Goal: Find contact information: Find contact information

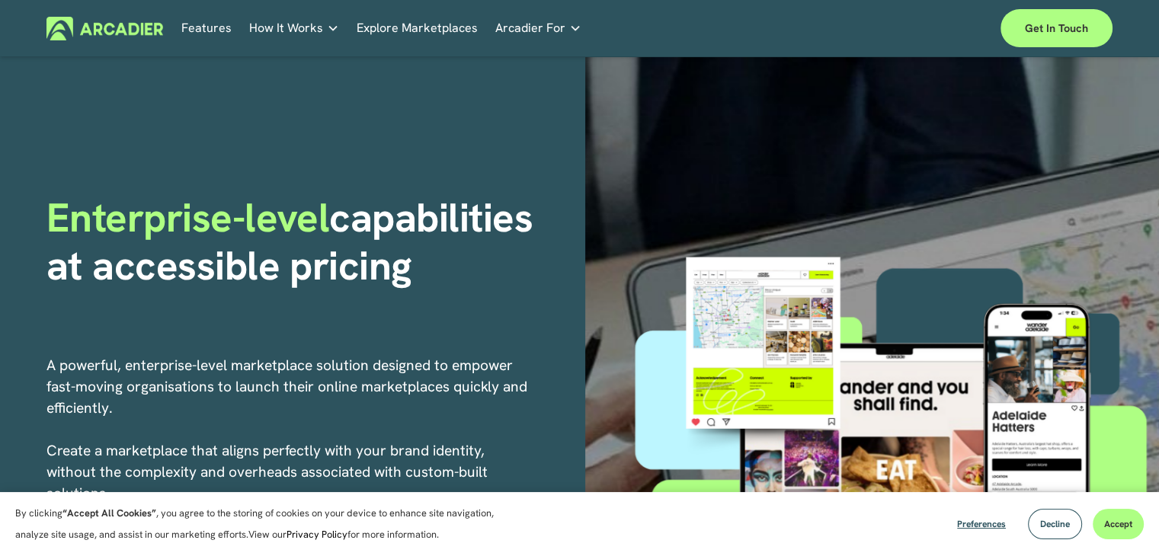
click at [555, 115] on div "Enterprise-level capabilities at accessible pricing A powerful, enterprise-leve…" at bounding box center [579, 447] width 1159 height 780
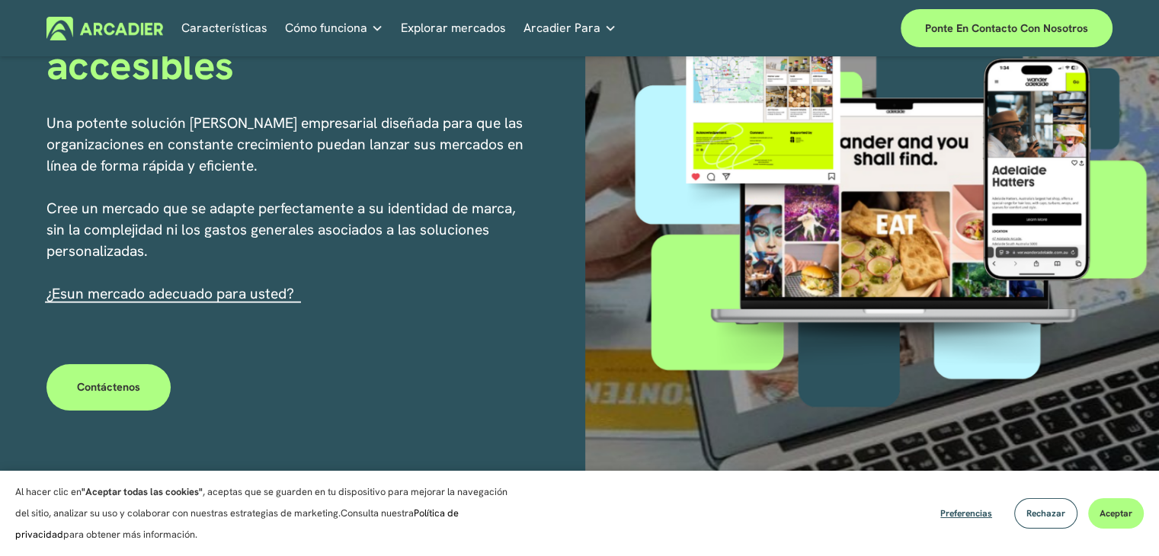
scroll to position [305, 0]
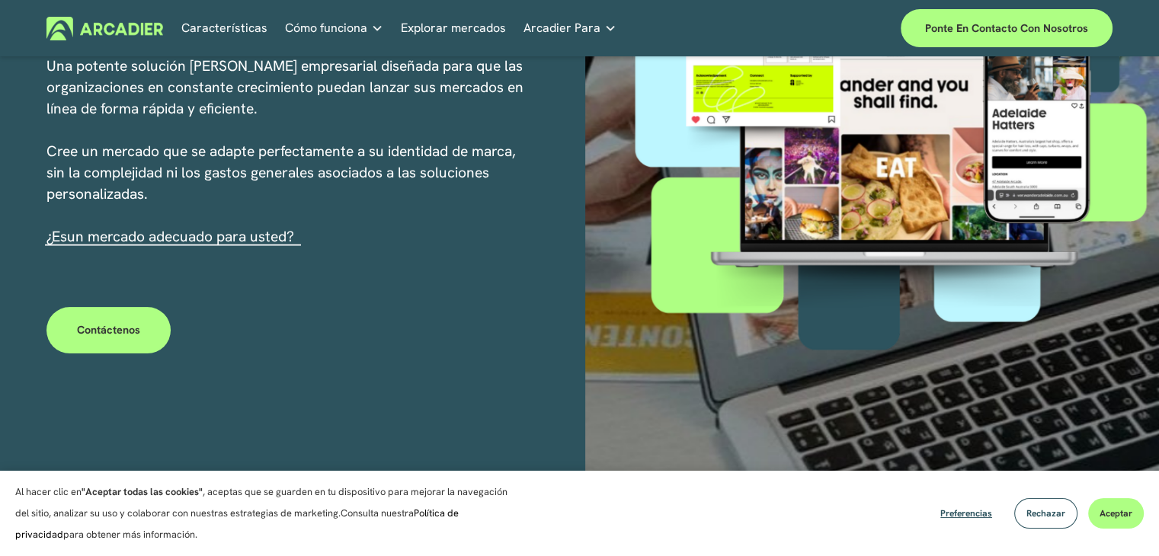
click at [125, 329] on font "Contáctenos" at bounding box center [108, 330] width 63 height 14
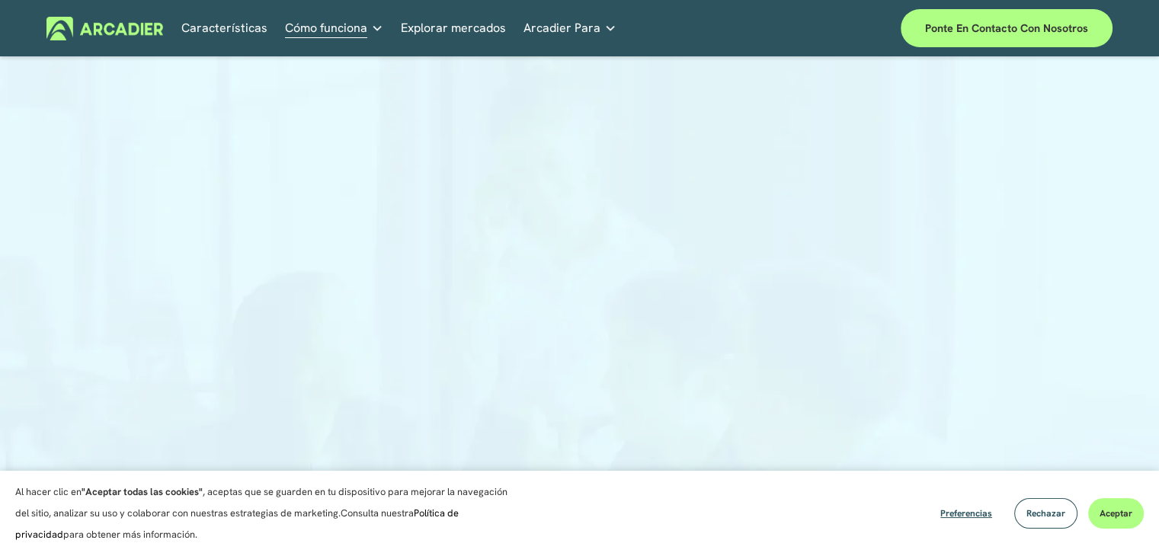
click at [792, 223] on div at bounding box center [579, 392] width 711 height 596
